Goal: Task Accomplishment & Management: Manage account settings

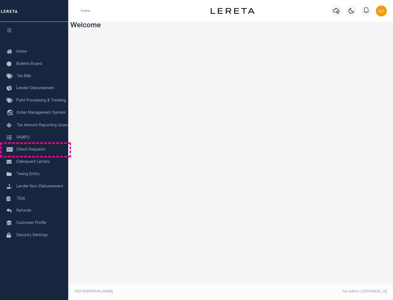
click at [34, 150] on span "Check Requests" at bounding box center [30, 150] width 29 height 4
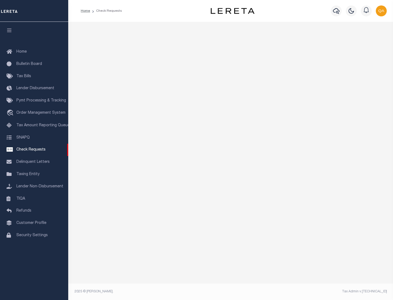
select select "50"
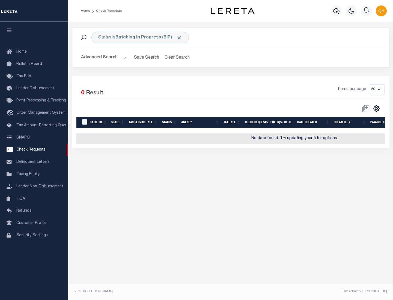
click at [179, 38] on span "Click to Remove" at bounding box center [179, 38] width 6 height 6
